Goal: Information Seeking & Learning: Understand process/instructions

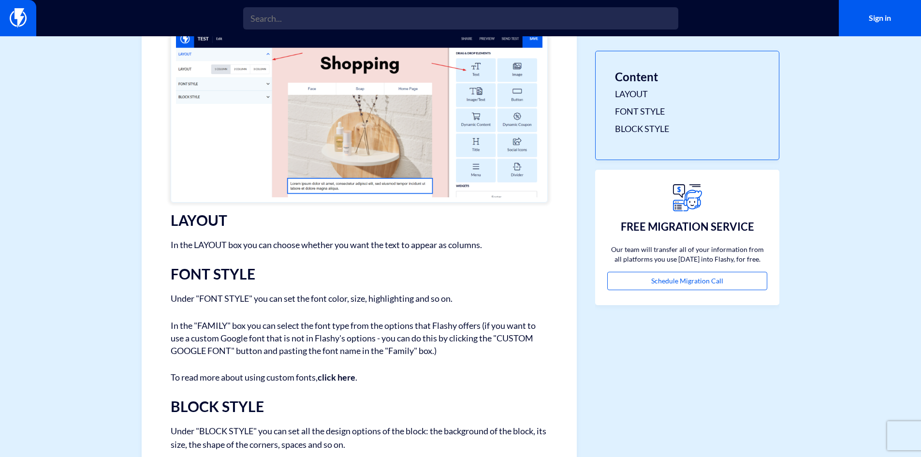
scroll to position [252, 0]
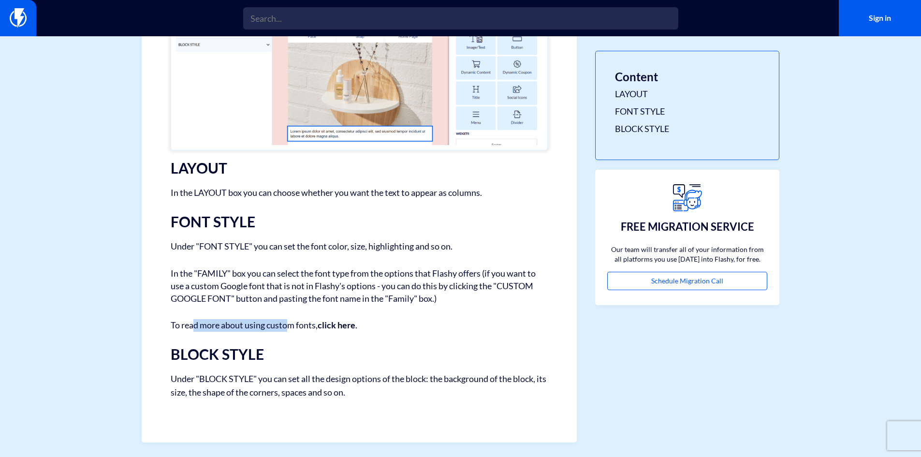
drag, startPoint x: 192, startPoint y: 332, endPoint x: 289, endPoint y: 324, distance: 97.5
click at [289, 324] on p "To read more about using custom fonts, click here ." at bounding box center [359, 325] width 377 height 13
click at [273, 325] on p "To read more about using custom fonts, click here ." at bounding box center [359, 325] width 377 height 13
click at [329, 327] on strong "click here" at bounding box center [337, 325] width 38 height 11
click at [346, 326] on strong "click here" at bounding box center [337, 325] width 38 height 11
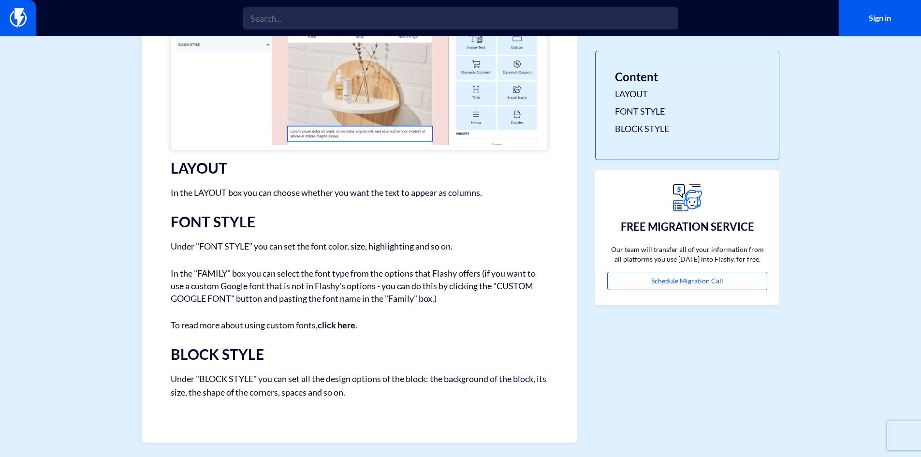
click at [358, 326] on p "To read more about using custom fonts, click here ." at bounding box center [359, 325] width 377 height 13
drag, startPoint x: 358, startPoint y: 326, endPoint x: 303, endPoint y: 331, distance: 55.3
click at [303, 331] on p "To read more about using custom fonts, click here ." at bounding box center [359, 325] width 377 height 13
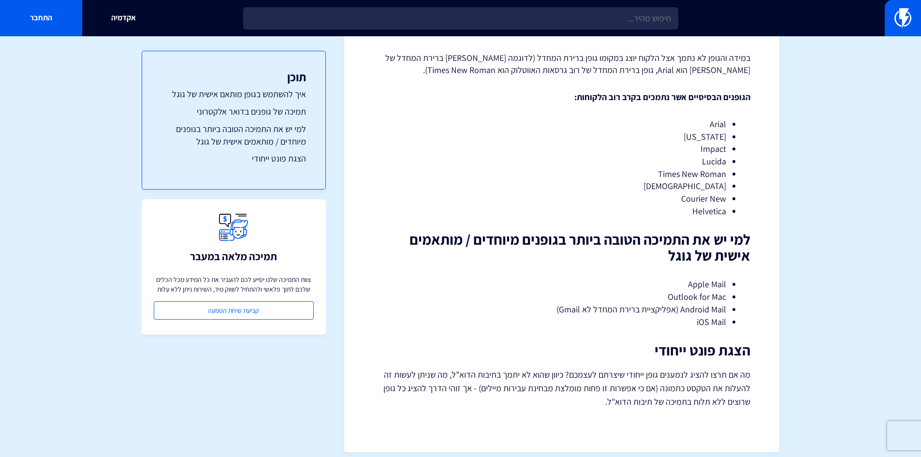
scroll to position [825, 0]
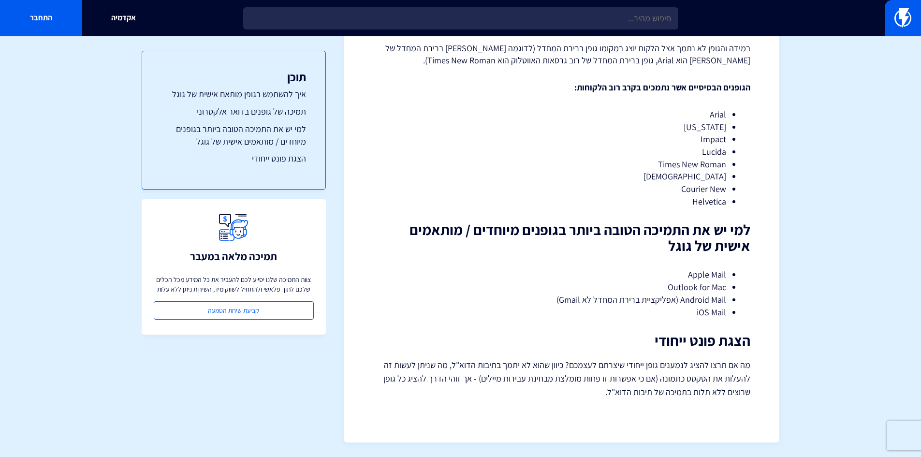
drag, startPoint x: 518, startPoint y: 278, endPoint x: 519, endPoint y: 324, distance: 46.9
drag, startPoint x: 449, startPoint y: 312, endPoint x: 461, endPoint y: 311, distance: 12.2
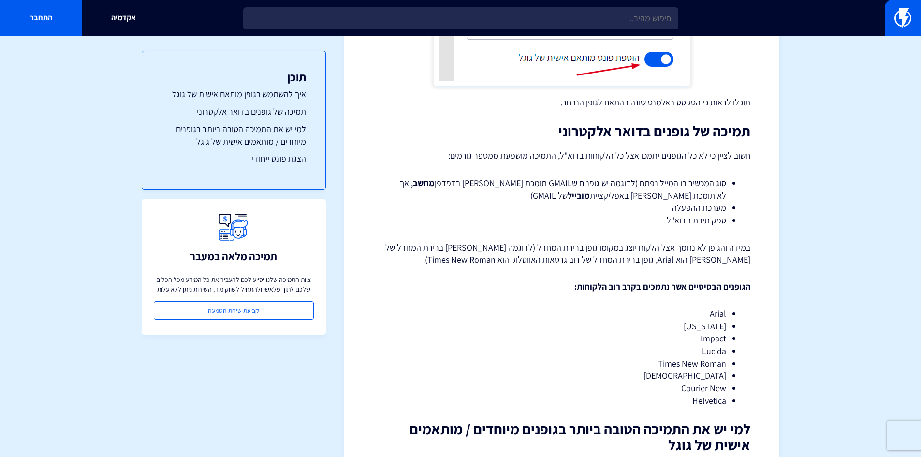
drag, startPoint x: 461, startPoint y: 311, endPoint x: 461, endPoint y: 281, distance: 29.5
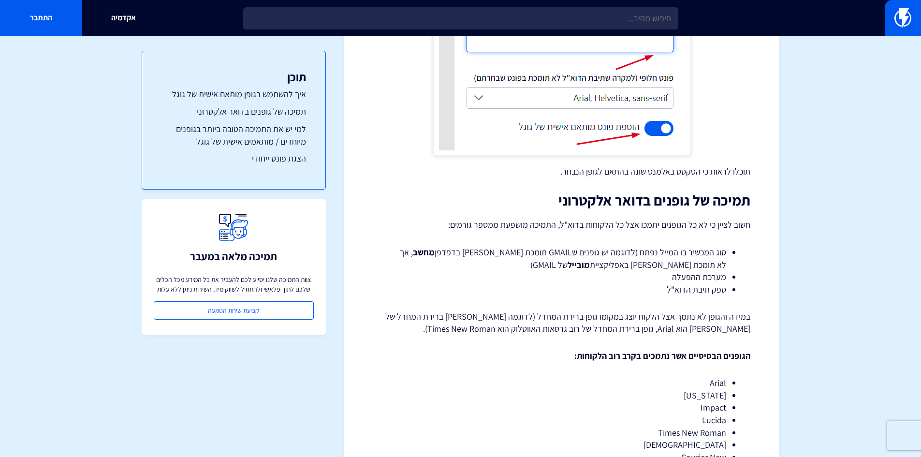
drag, startPoint x: 472, startPoint y: 281, endPoint x: 476, endPoint y: 265, distance: 16.4
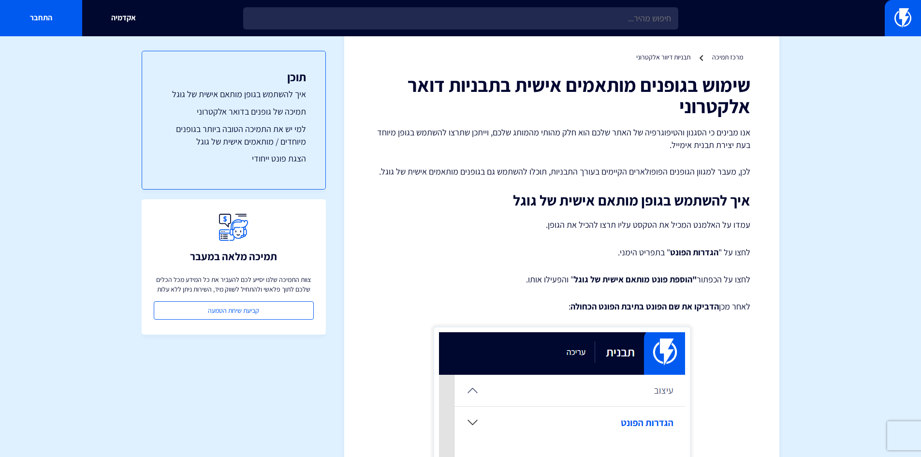
scroll to position [0, 0]
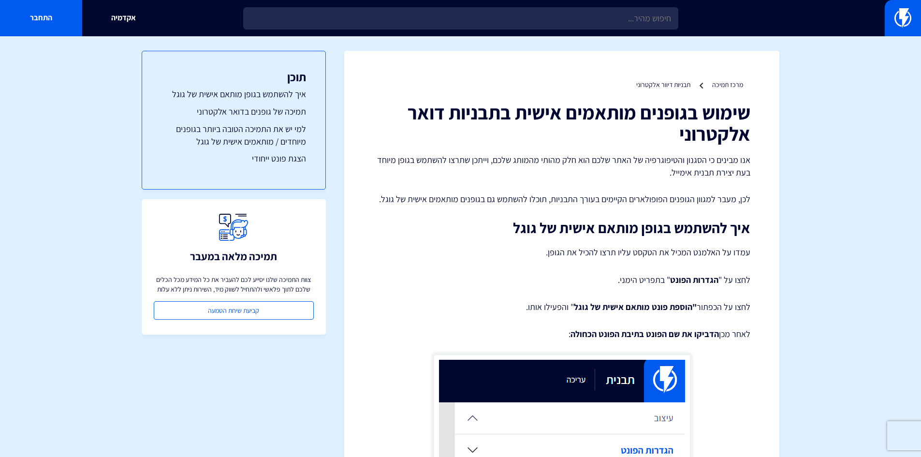
click at [722, 117] on h1 "שימוש בגופנים מותאמים אישית בתבניות דואר אלקטרוני" at bounding box center [561, 123] width 377 height 43
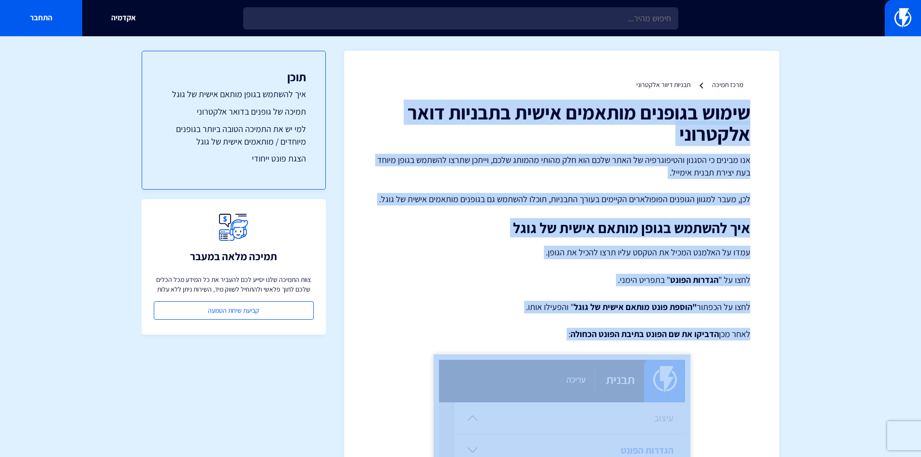
drag, startPoint x: 722, startPoint y: 117, endPoint x: 603, endPoint y: 338, distance: 251.4
copy div "שימוש בגופנים מותאמים אישית בתבניות דואר אלקטרוני אנו מבינים כי הסגנון והטיפוגר…"
